Goal: Task Accomplishment & Management: Complete application form

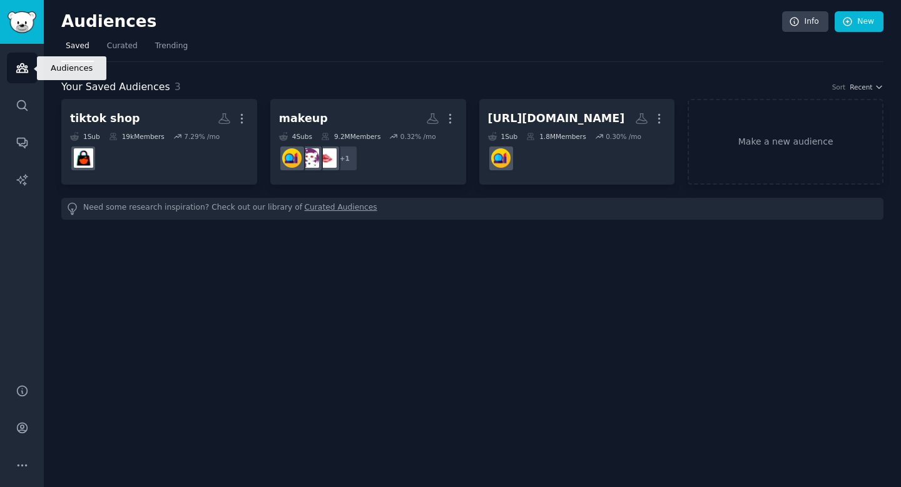
click at [22, 74] on link "Audiences" at bounding box center [22, 68] width 31 height 31
click at [120, 55] on link "Curated" at bounding box center [122, 49] width 39 height 26
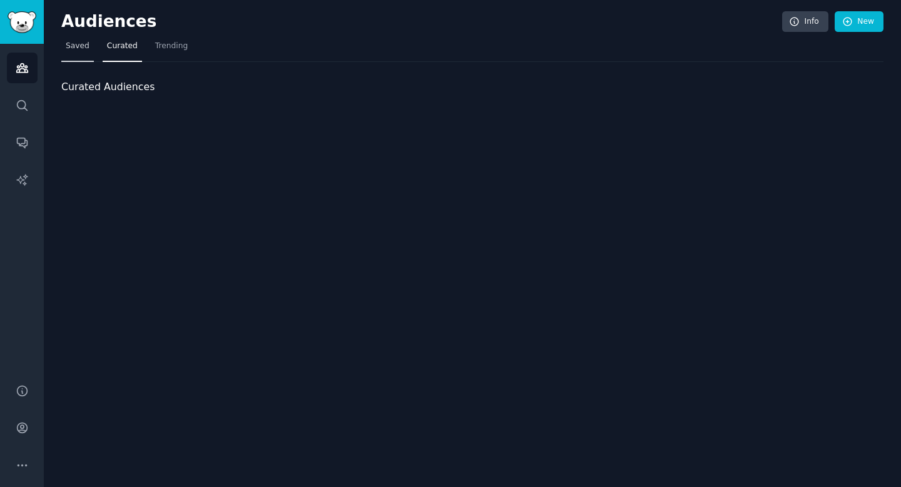
click at [81, 54] on link "Saved" at bounding box center [77, 49] width 33 height 26
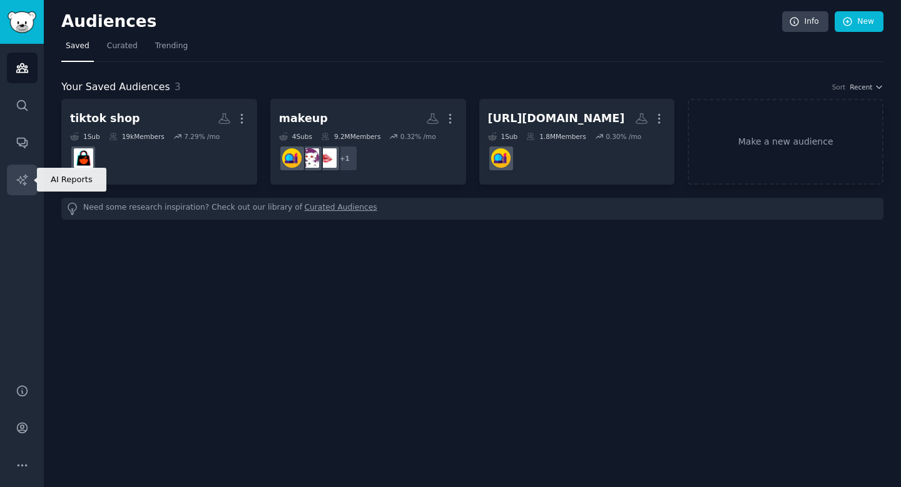
click at [18, 176] on icon "Sidebar" at bounding box center [22, 179] width 13 height 13
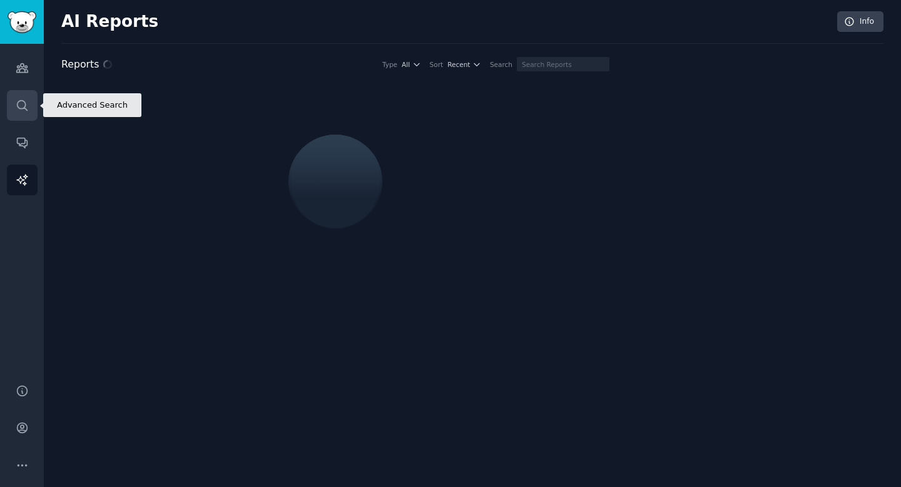
click at [18, 100] on icon "Sidebar" at bounding box center [22, 105] width 13 height 13
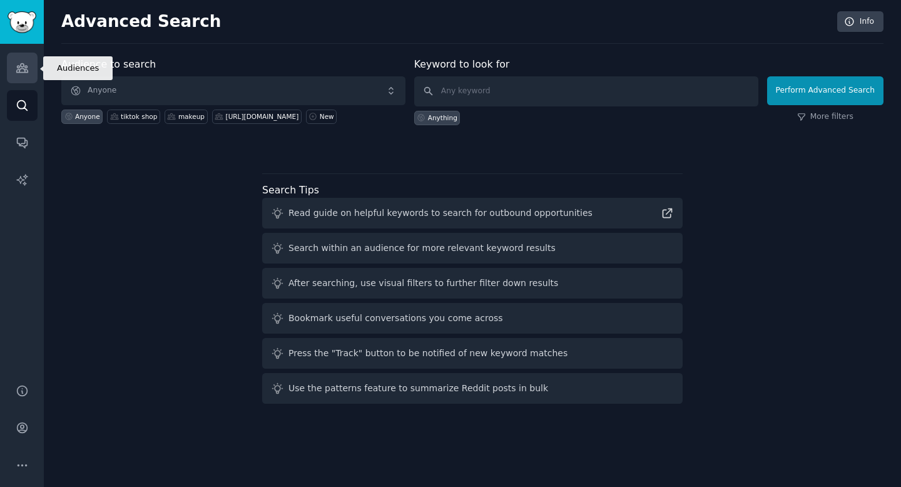
click at [21, 79] on link "Audiences" at bounding box center [22, 68] width 31 height 31
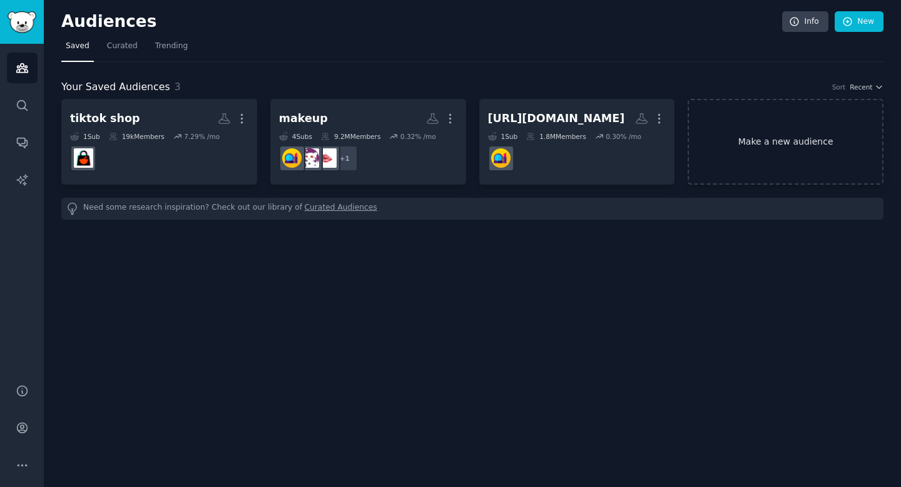
click at [806, 145] on link "Make a new audience" at bounding box center [786, 142] width 196 height 86
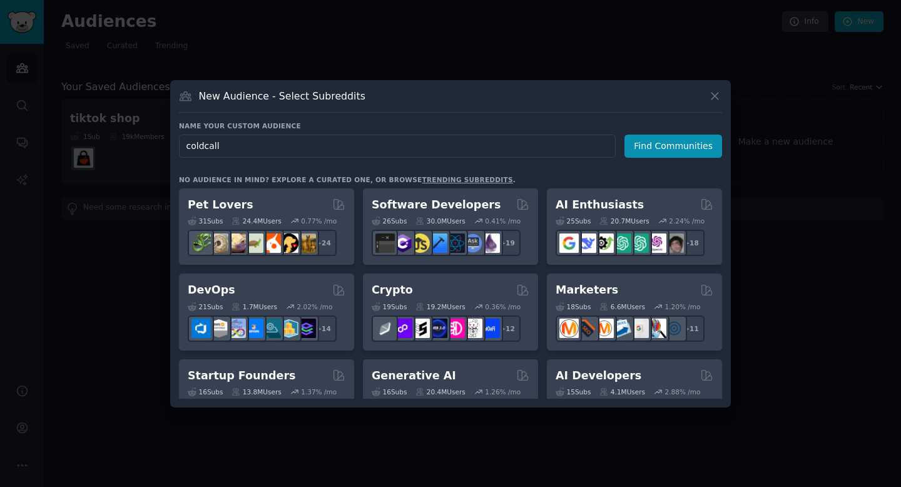
click at [203, 148] on input "coldcall" at bounding box center [397, 146] width 437 height 23
type input "cold call"
click at [663, 145] on button "Find Communities" at bounding box center [674, 146] width 98 height 23
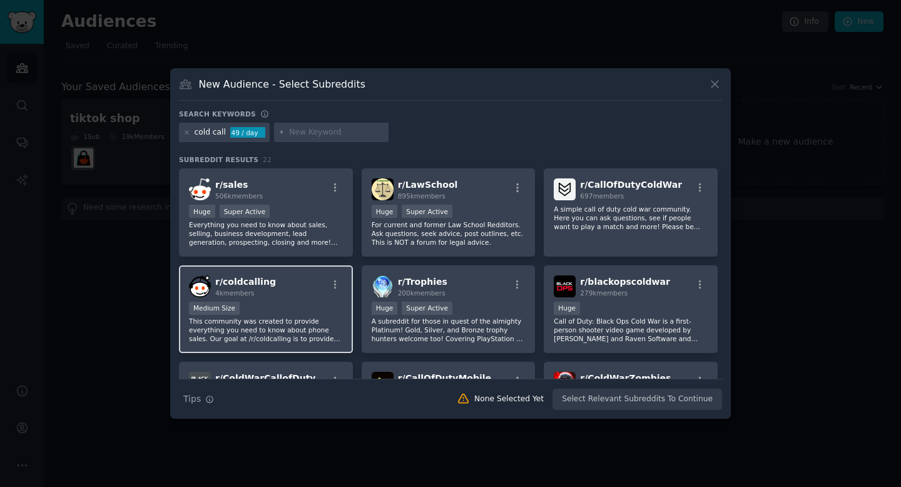
click at [283, 309] on div "Medium Size" at bounding box center [266, 310] width 154 height 16
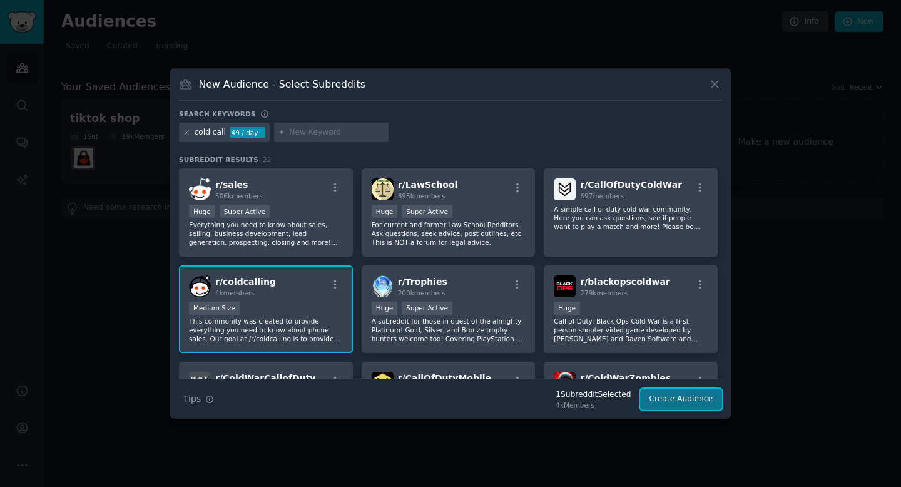
click at [687, 397] on button "Create Audience" at bounding box center [681, 399] width 83 height 21
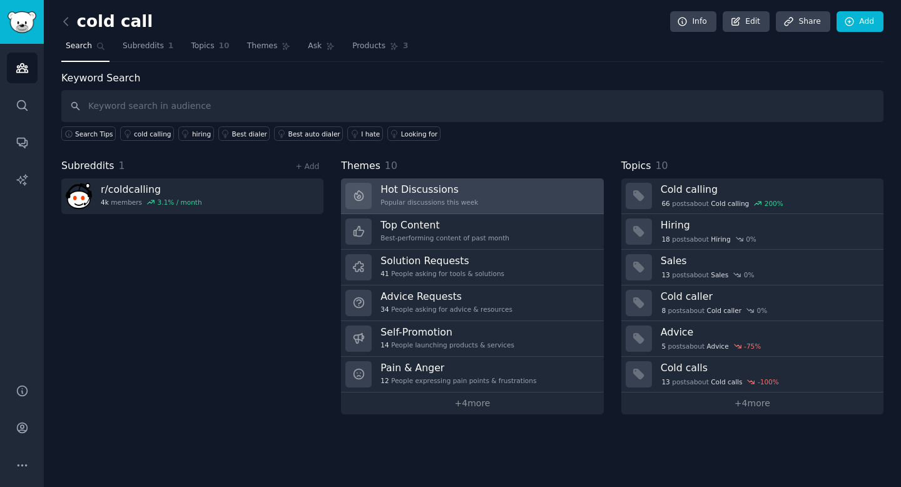
click at [406, 188] on h3 "Hot Discussions" at bounding box center [430, 189] width 98 height 13
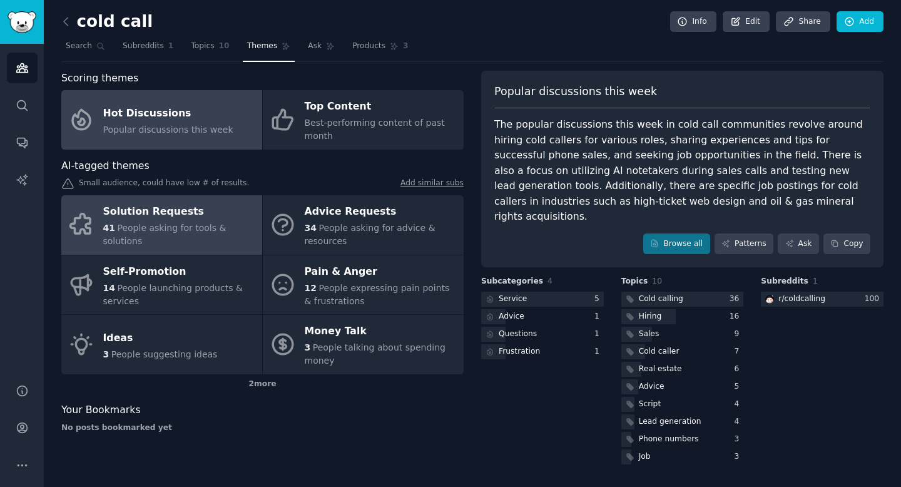
click at [179, 217] on div "Solution Requests" at bounding box center [179, 212] width 153 height 20
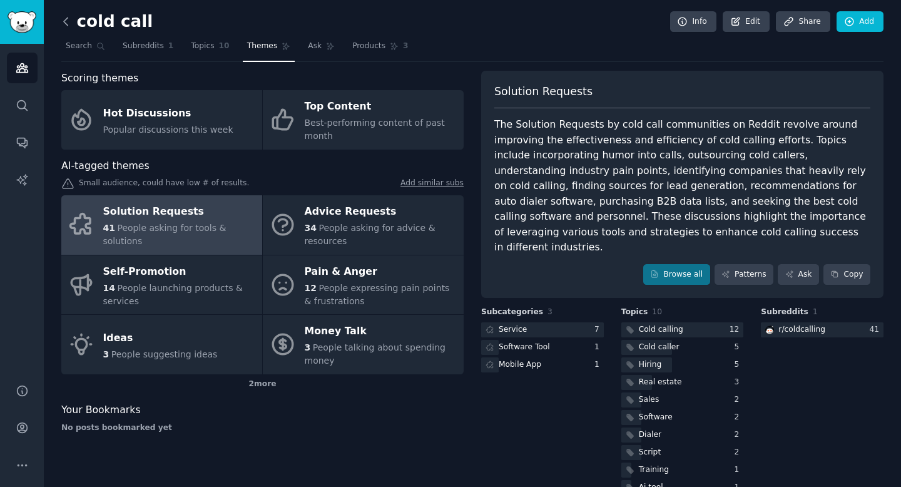
click at [66, 26] on icon at bounding box center [65, 21] width 13 height 13
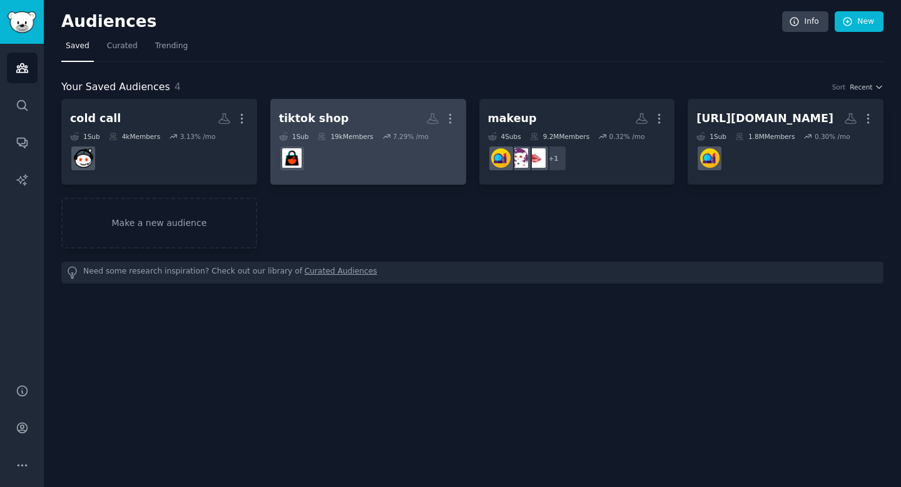
click at [319, 155] on dd at bounding box center [368, 158] width 178 height 35
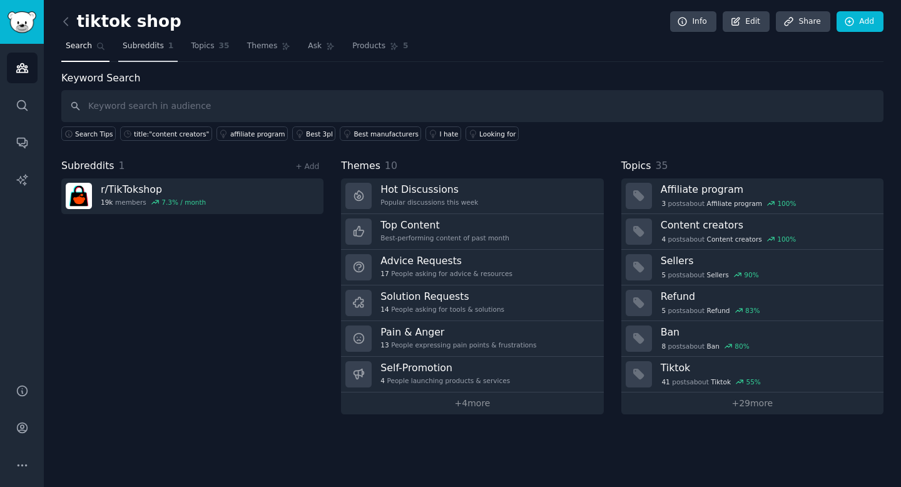
click at [156, 49] on span "Subreddits" at bounding box center [143, 46] width 41 height 11
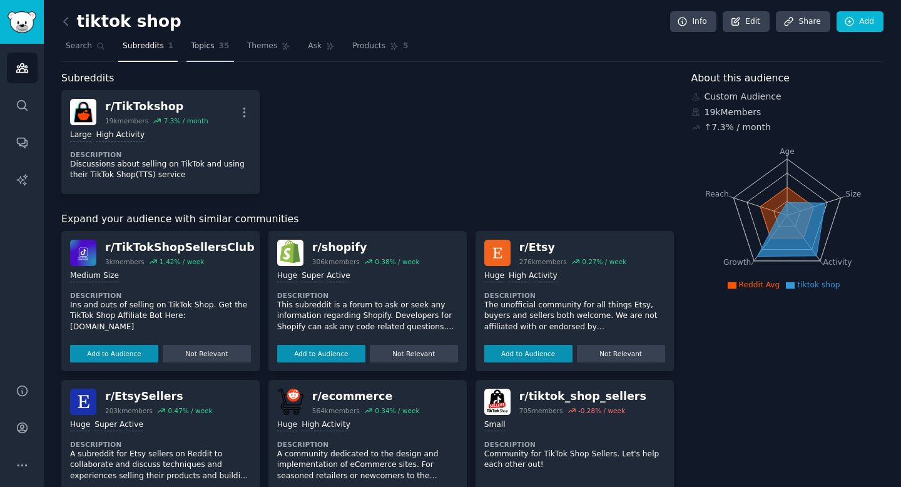
click at [210, 51] on link "Topics 35" at bounding box center [210, 49] width 47 height 26
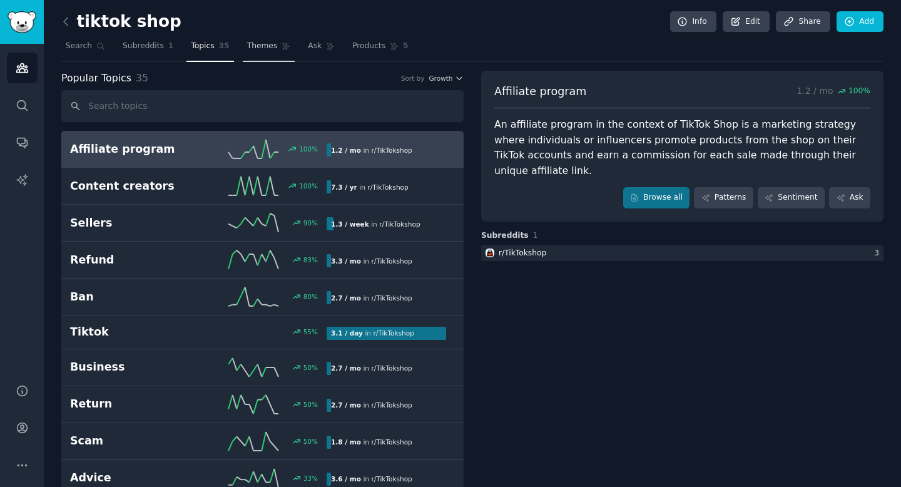
click at [243, 44] on link "Themes" at bounding box center [269, 49] width 53 height 26
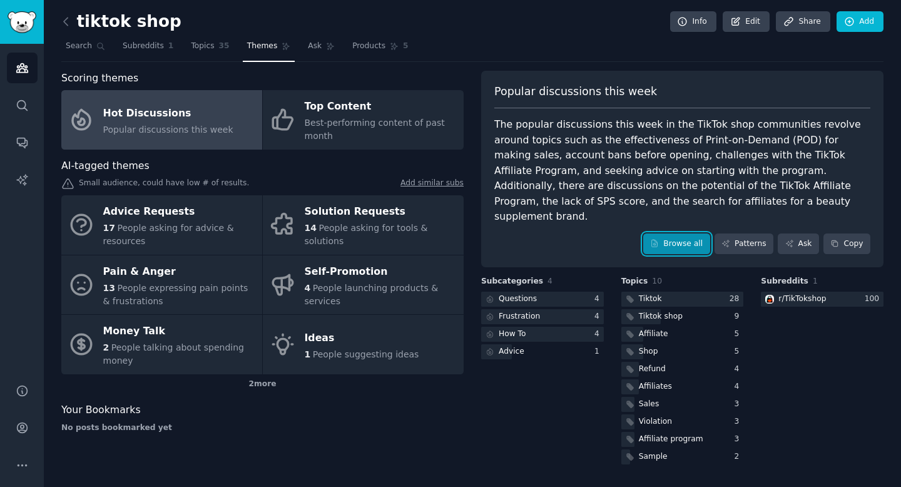
click at [678, 237] on link "Browse all" at bounding box center [676, 243] width 67 height 21
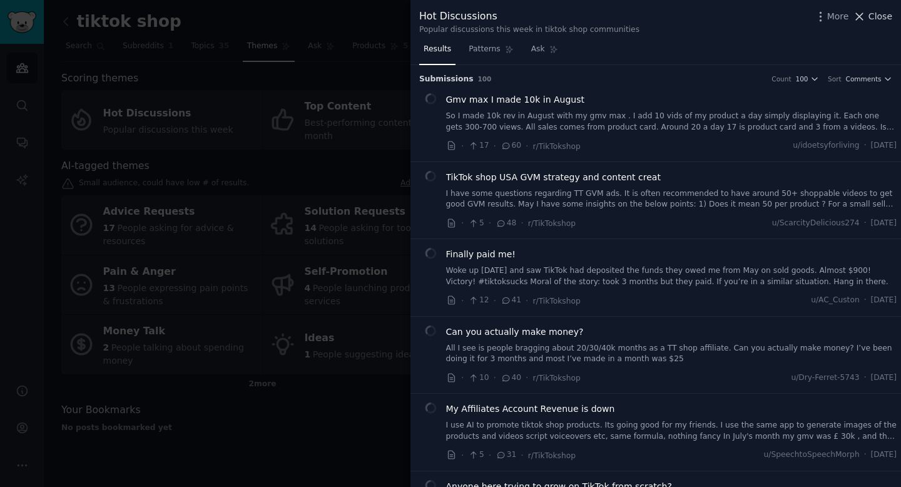
click at [877, 10] on span "Close" at bounding box center [881, 16] width 24 height 13
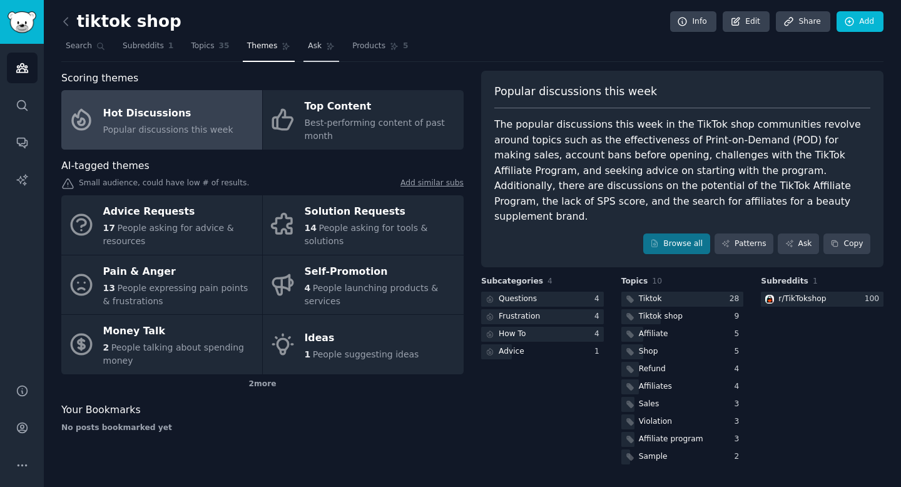
click at [320, 44] on link "Ask" at bounding box center [322, 49] width 36 height 26
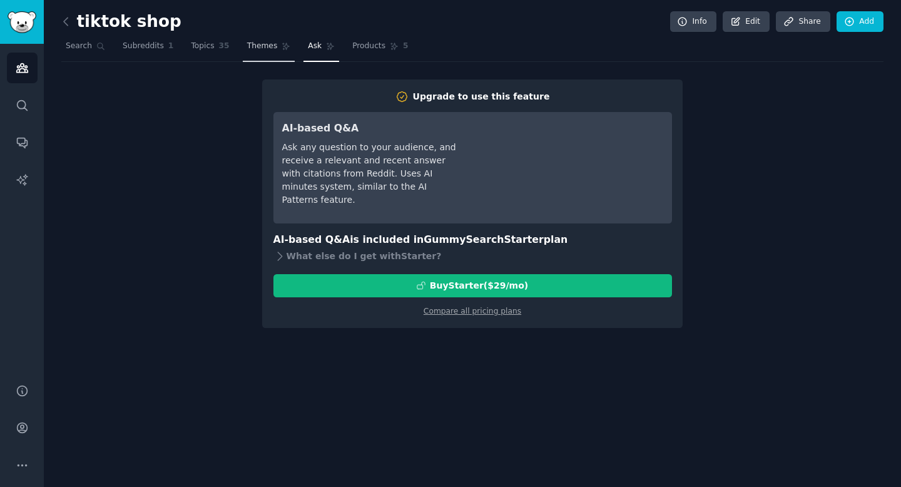
click at [273, 51] on link "Themes" at bounding box center [269, 49] width 53 height 26
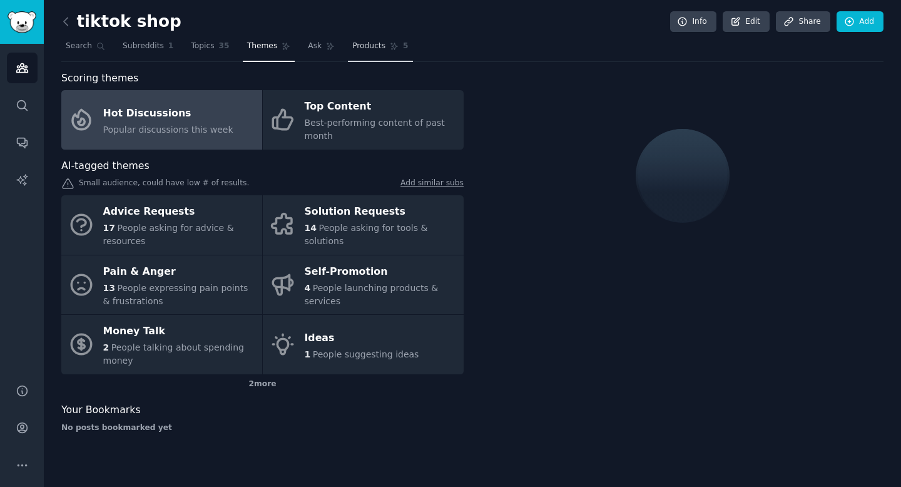
click at [364, 44] on span "Products" at bounding box center [368, 46] width 33 height 11
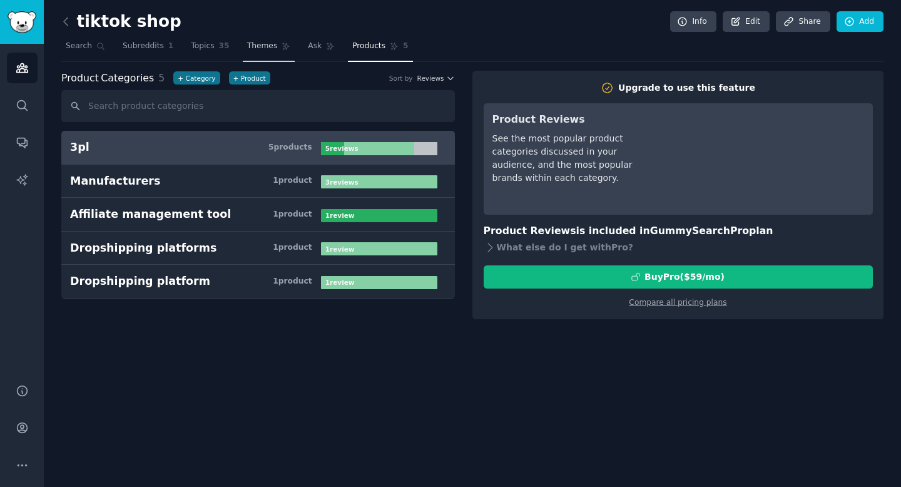
click at [252, 45] on span "Themes" at bounding box center [262, 46] width 31 height 11
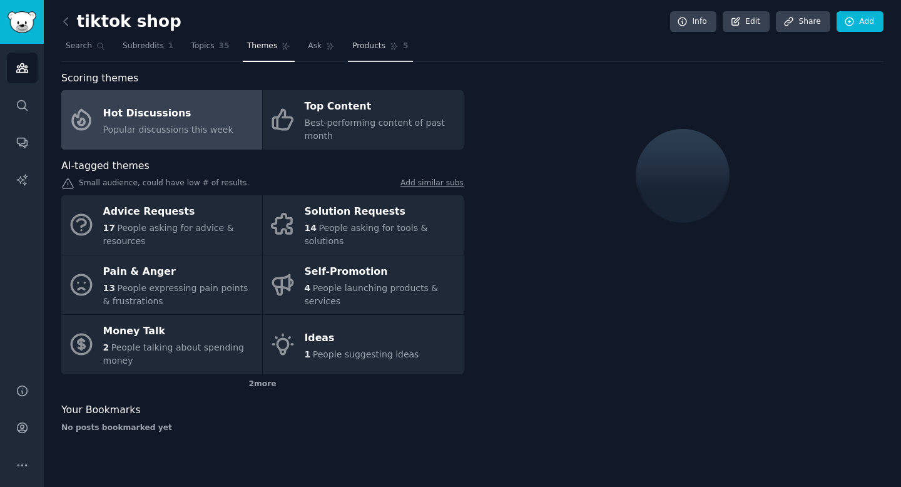
click at [382, 46] on link "Products 5" at bounding box center [380, 49] width 64 height 26
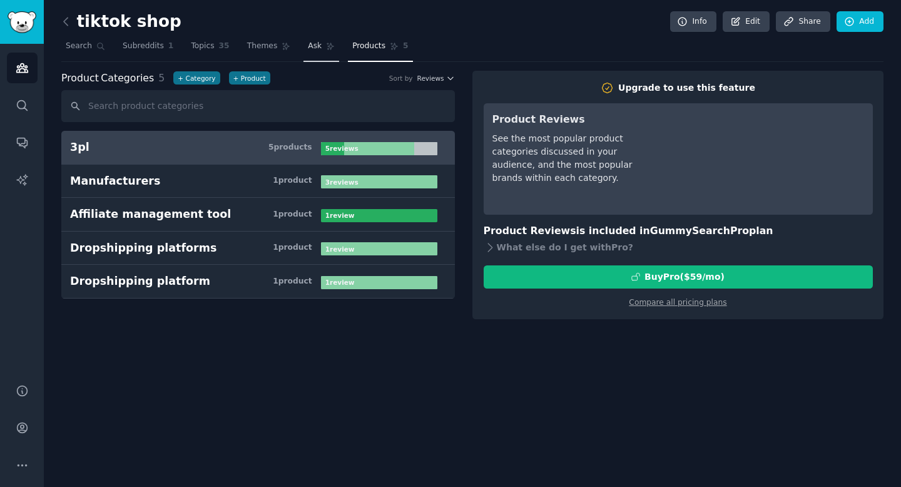
click at [315, 54] on link "Ask" at bounding box center [322, 49] width 36 height 26
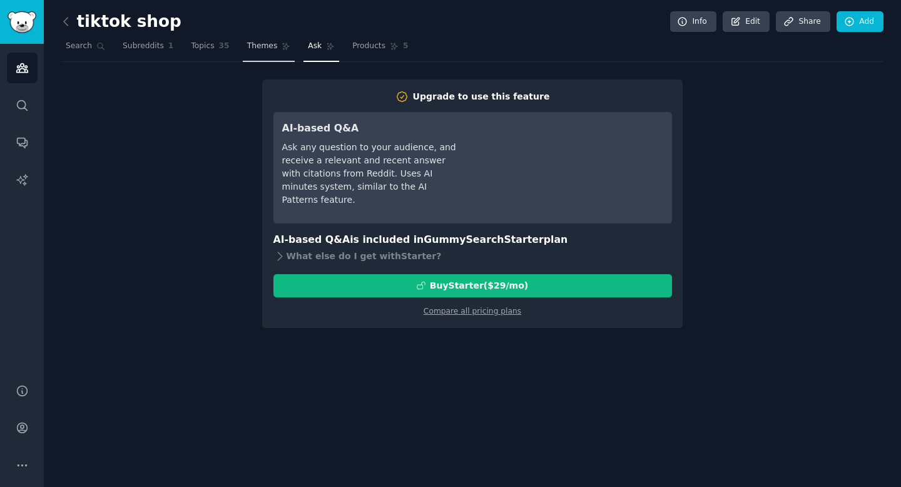
click at [257, 49] on span "Themes" at bounding box center [262, 46] width 31 height 11
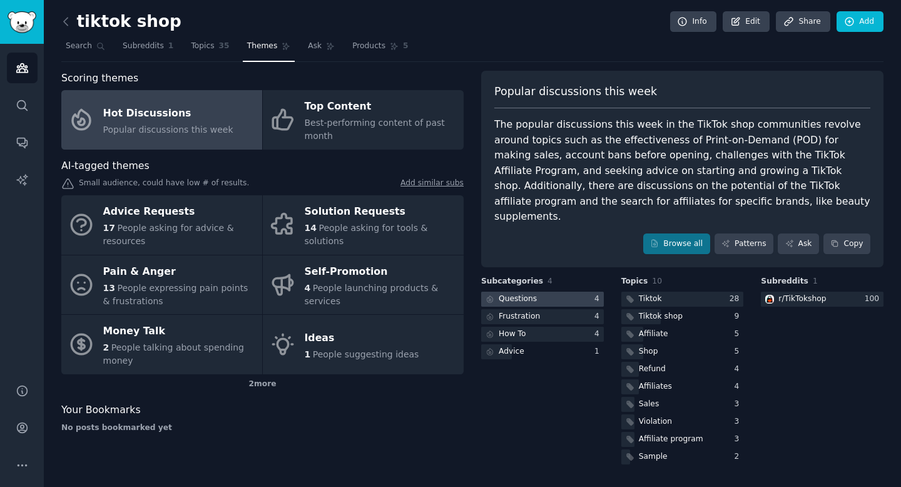
click at [544, 292] on div at bounding box center [542, 300] width 123 height 16
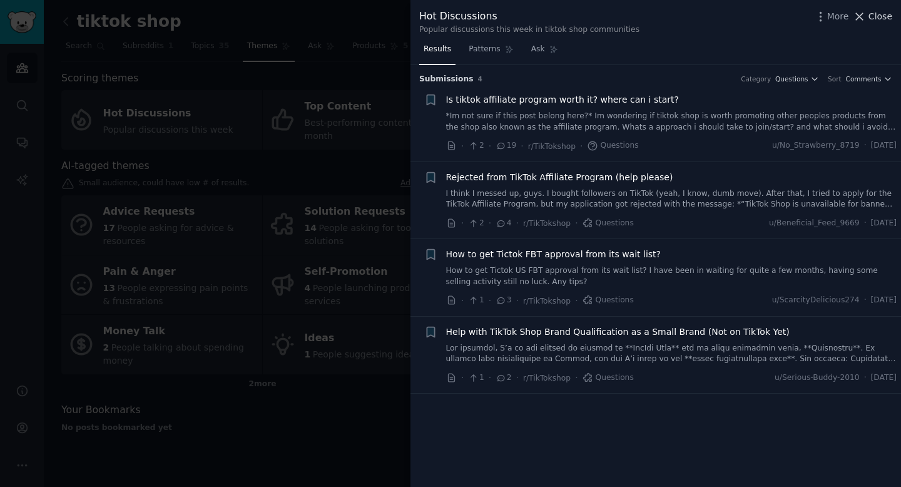
click at [875, 19] on span "Close" at bounding box center [881, 16] width 24 height 13
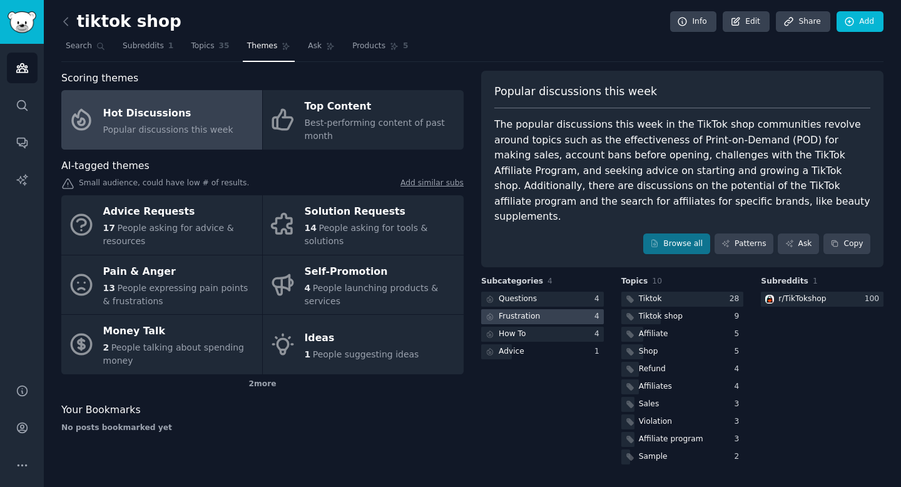
click at [567, 309] on div at bounding box center [542, 317] width 123 height 16
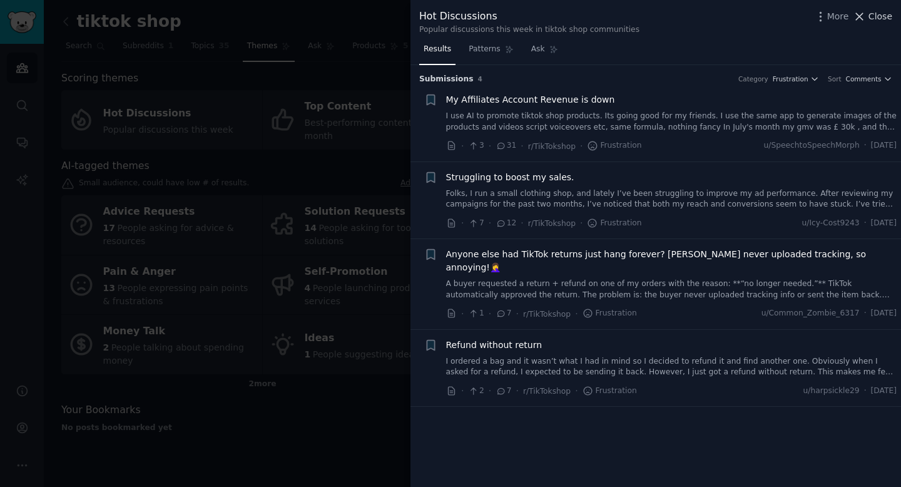
click at [881, 16] on span "Close" at bounding box center [881, 16] width 24 height 13
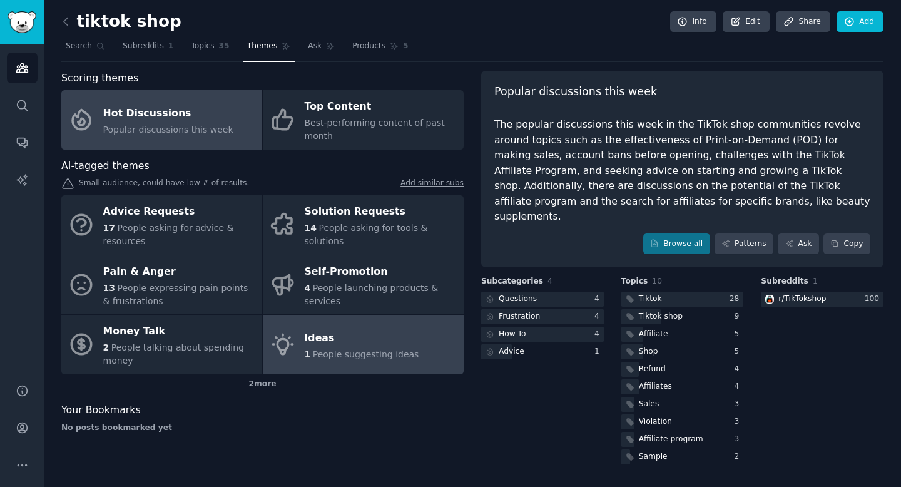
click at [377, 365] on link "Ideas 1 People suggesting ideas" at bounding box center [363, 344] width 201 height 59
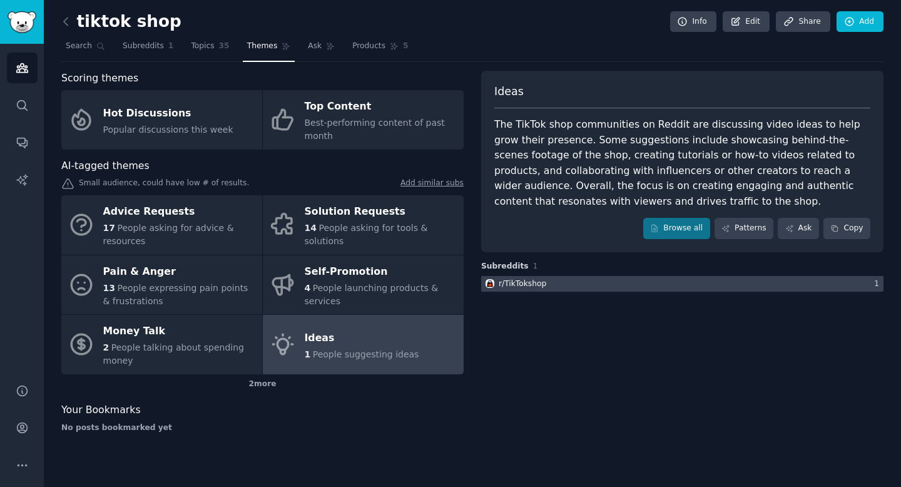
click at [552, 284] on div at bounding box center [682, 284] width 402 height 16
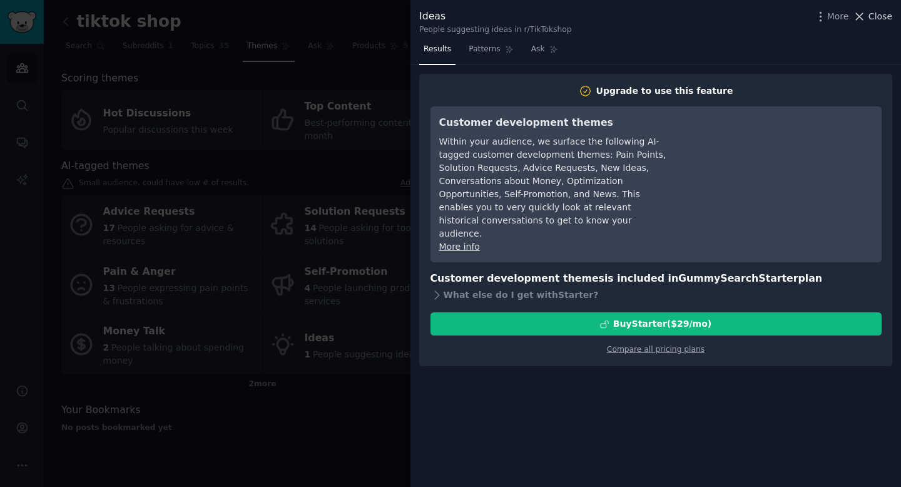
click at [885, 16] on span "Close" at bounding box center [881, 16] width 24 height 13
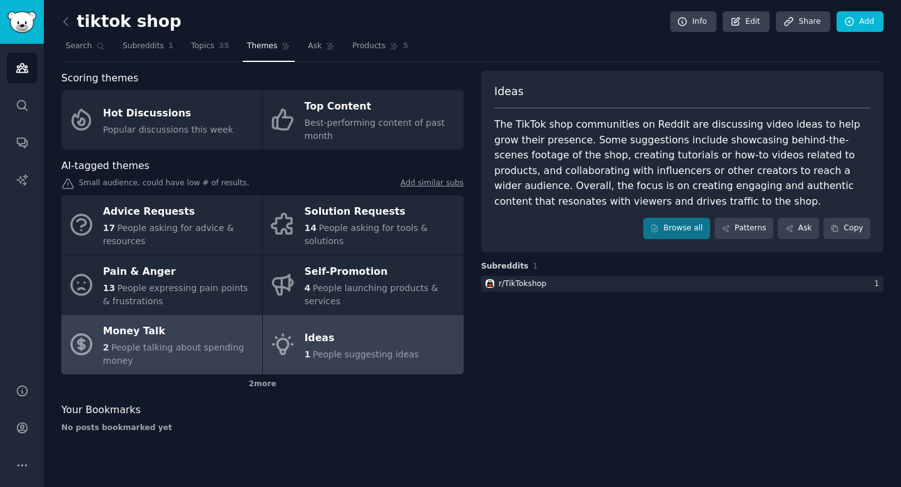
click at [200, 351] on span "People talking about spending money" at bounding box center [173, 353] width 141 height 23
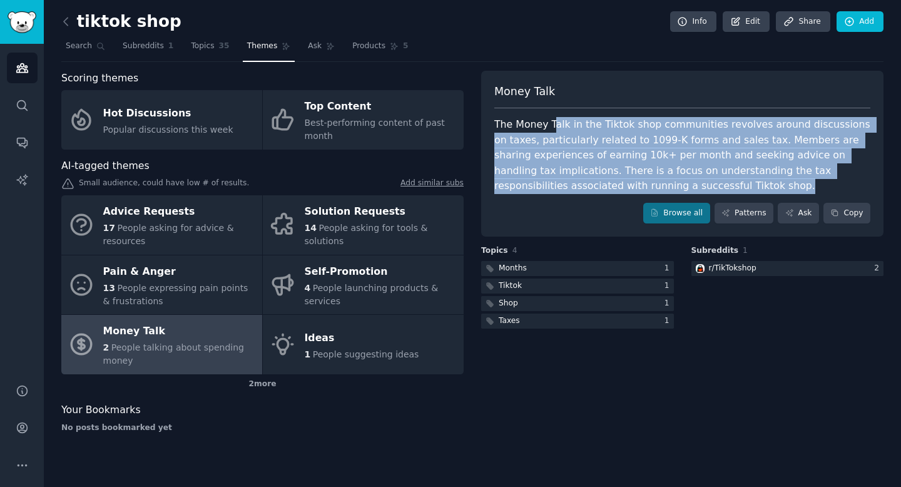
drag, startPoint x: 710, startPoint y: 182, endPoint x: 546, endPoint y: 131, distance: 170.9
click at [549, 131] on div "The Money Talk in the Tiktok shop communities revolves around discussions on ta…" at bounding box center [682, 155] width 376 height 77
click at [546, 131] on div "The Money Talk in the Tiktok shop communities revolves around discussions on ta…" at bounding box center [682, 155] width 376 height 77
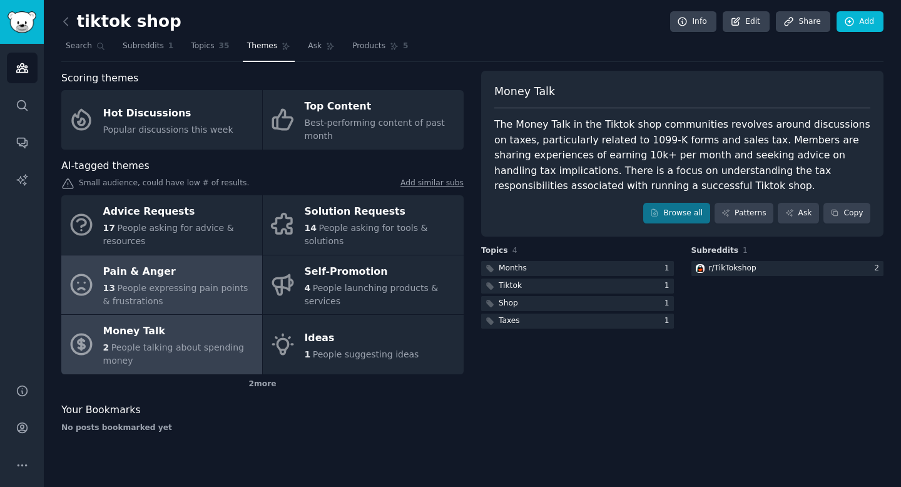
click at [220, 274] on div "Pain & Anger" at bounding box center [179, 272] width 153 height 20
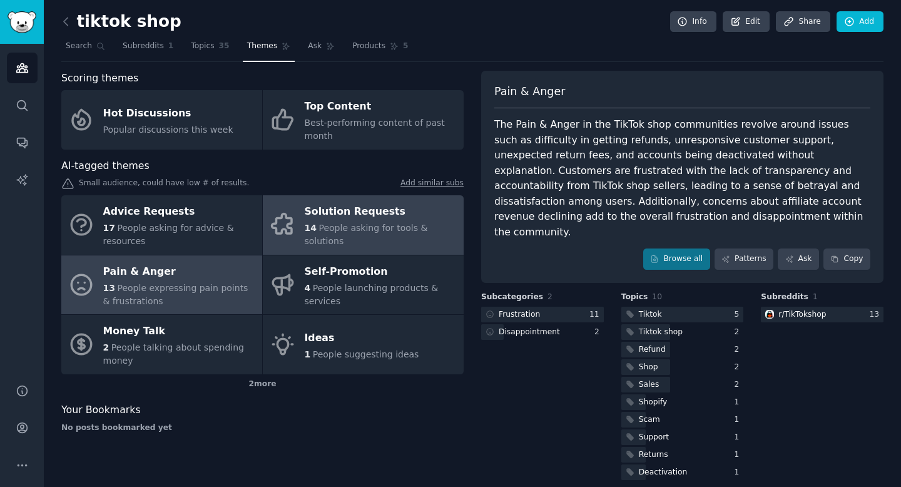
click at [428, 235] on span "People asking for tools & solutions" at bounding box center [366, 234] width 123 height 23
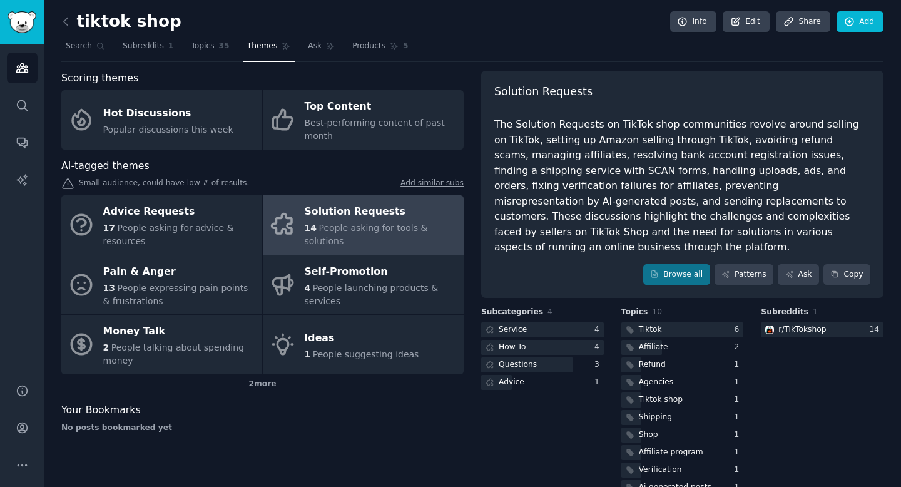
scroll to position [13, 0]
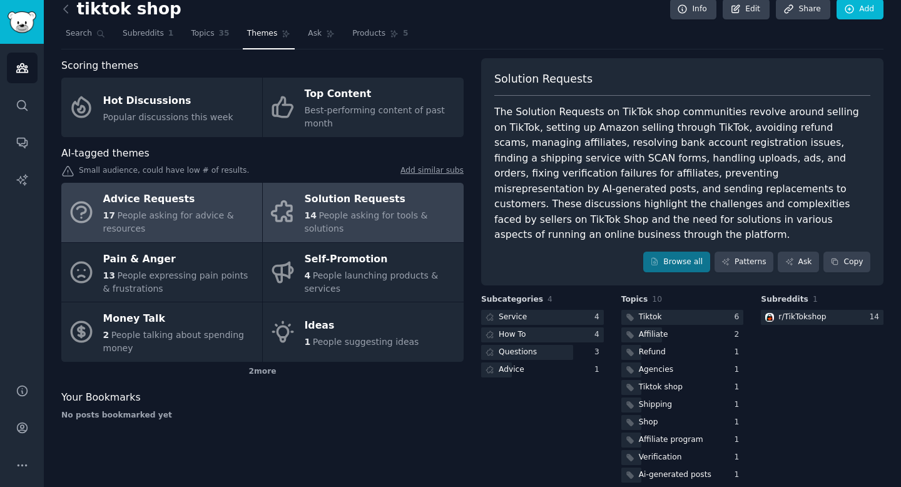
click at [190, 197] on div "Advice Requests" at bounding box center [179, 200] width 153 height 20
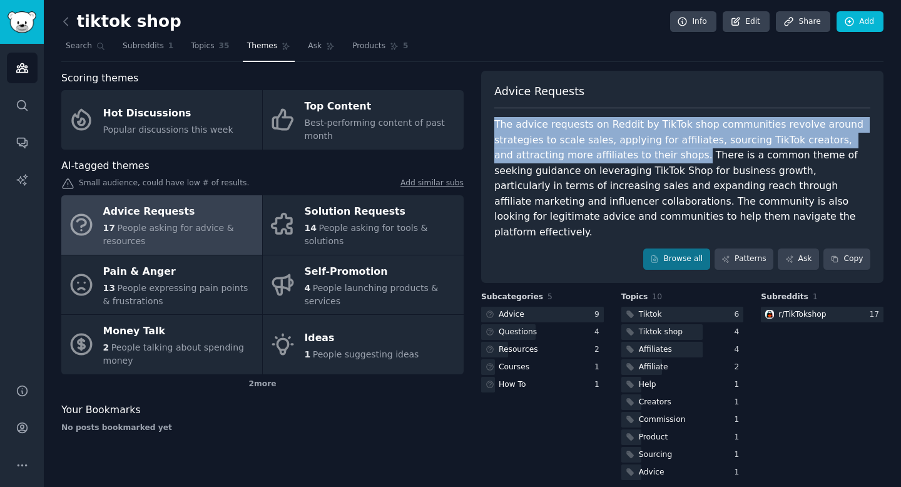
drag, startPoint x: 670, startPoint y: 158, endPoint x: 489, endPoint y: 121, distance: 185.3
click at [489, 121] on div "Advice Requests The advice requests on Reddit by TikTok shop communities revolv…" at bounding box center [682, 177] width 402 height 212
